Goal: Information Seeking & Learning: Learn about a topic

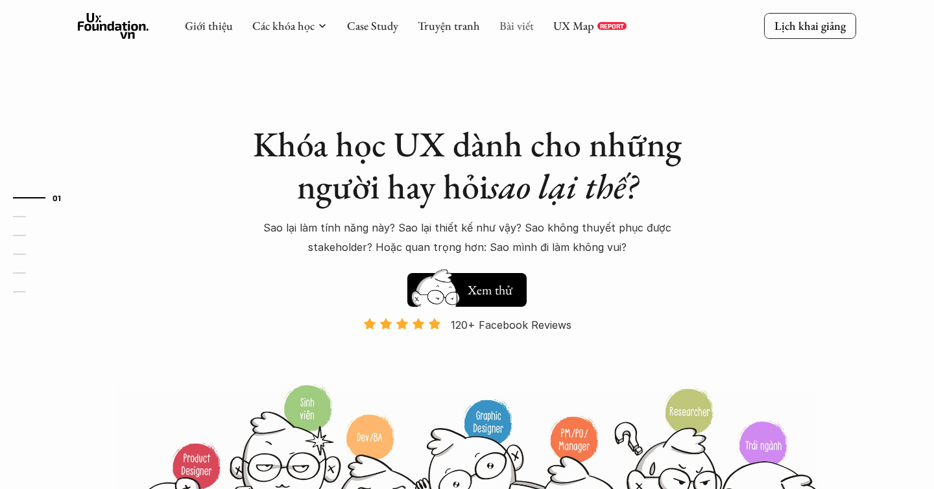
click at [527, 25] on link "Bài viết" at bounding box center [516, 25] width 34 height 15
click at [510, 30] on link "Bài viết" at bounding box center [516, 25] width 34 height 15
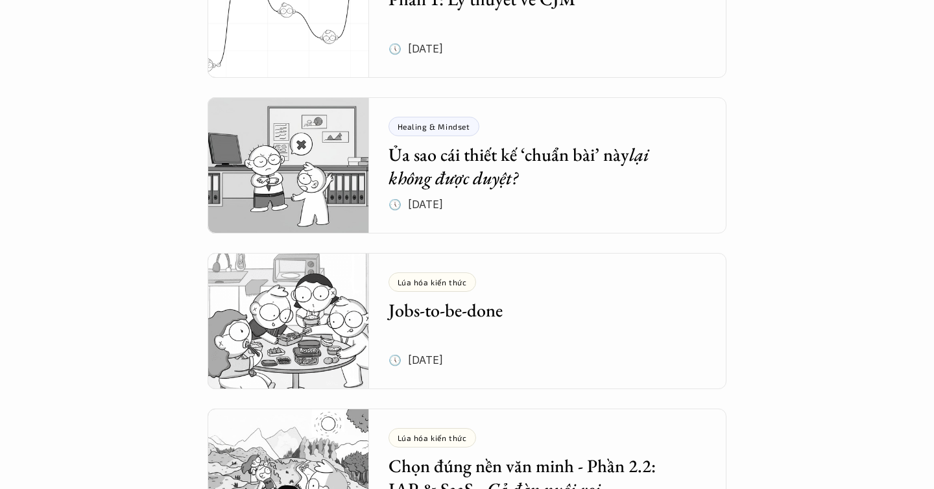
scroll to position [628, 0]
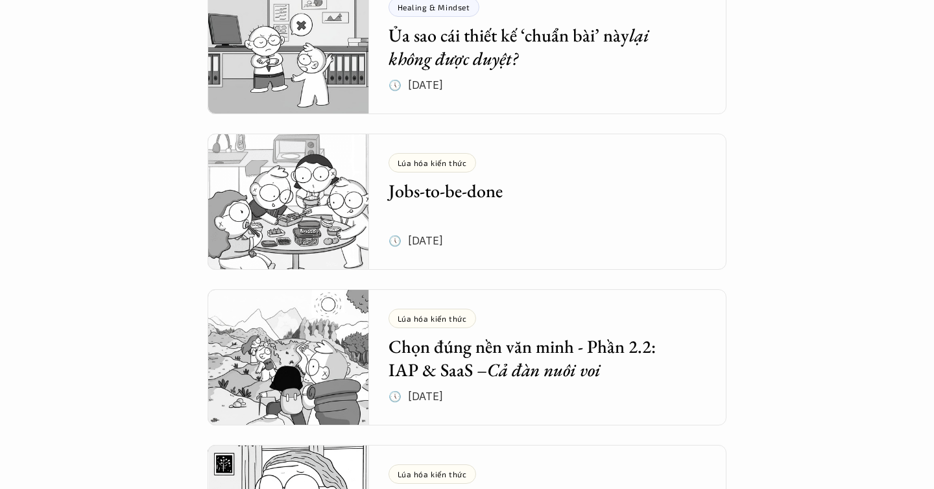
click at [518, 220] on div "Lúa hóa kiến thức Jobs-to-be-done 🕔 [DATE]" at bounding box center [557, 202] width 338 height 136
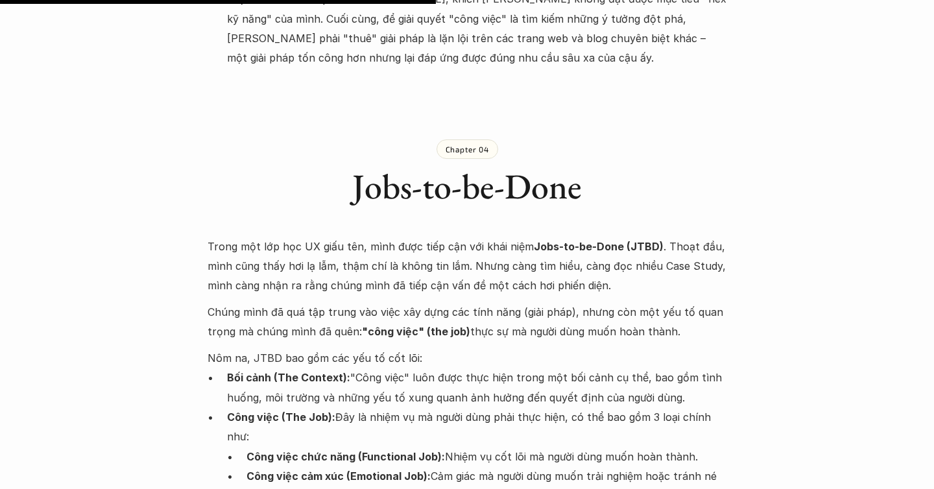
scroll to position [2087, 0]
